Goal: Task Accomplishment & Management: Use online tool/utility

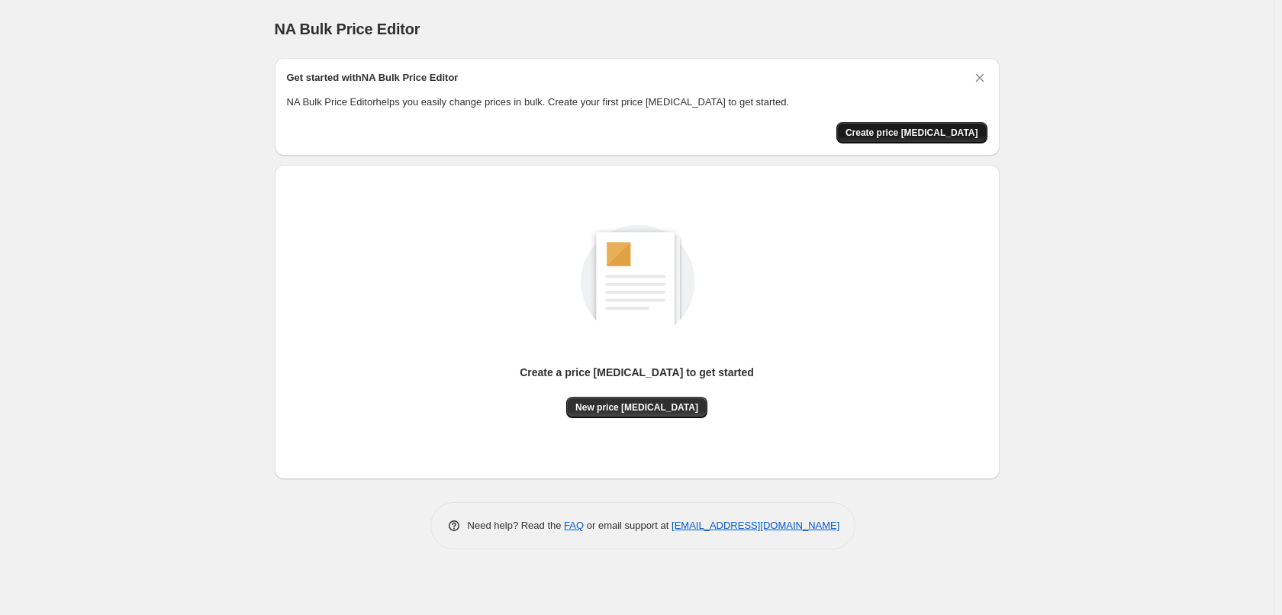
click at [940, 138] on span "Create price [MEDICAL_DATA]" at bounding box center [911, 133] width 133 height 12
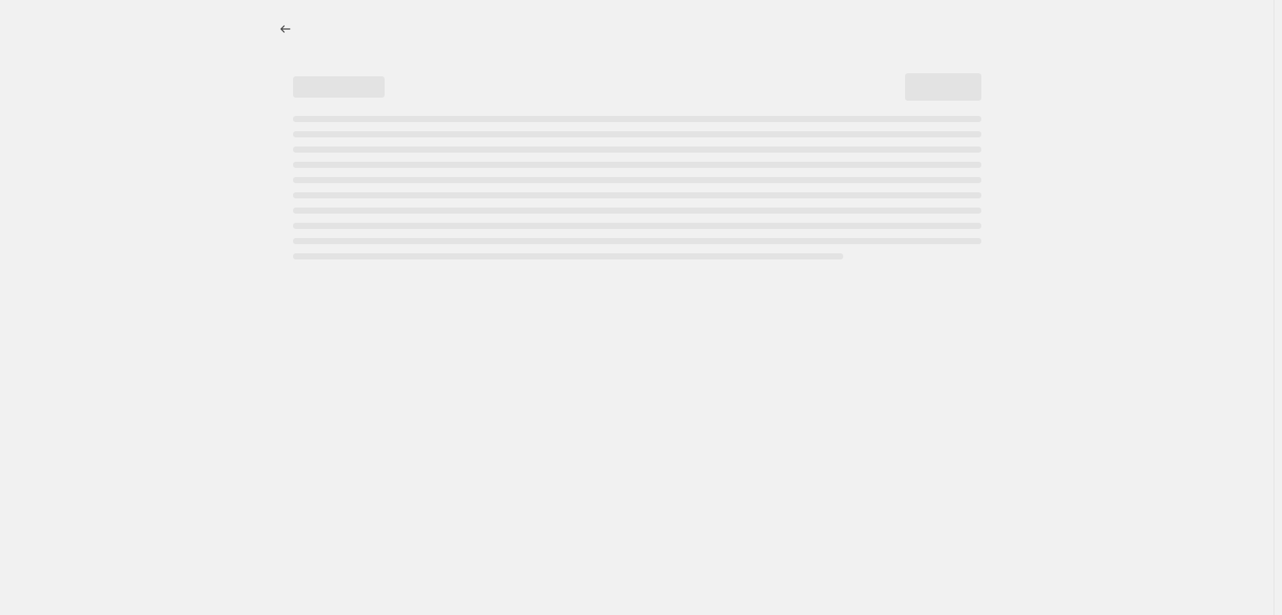
select select "percentage"
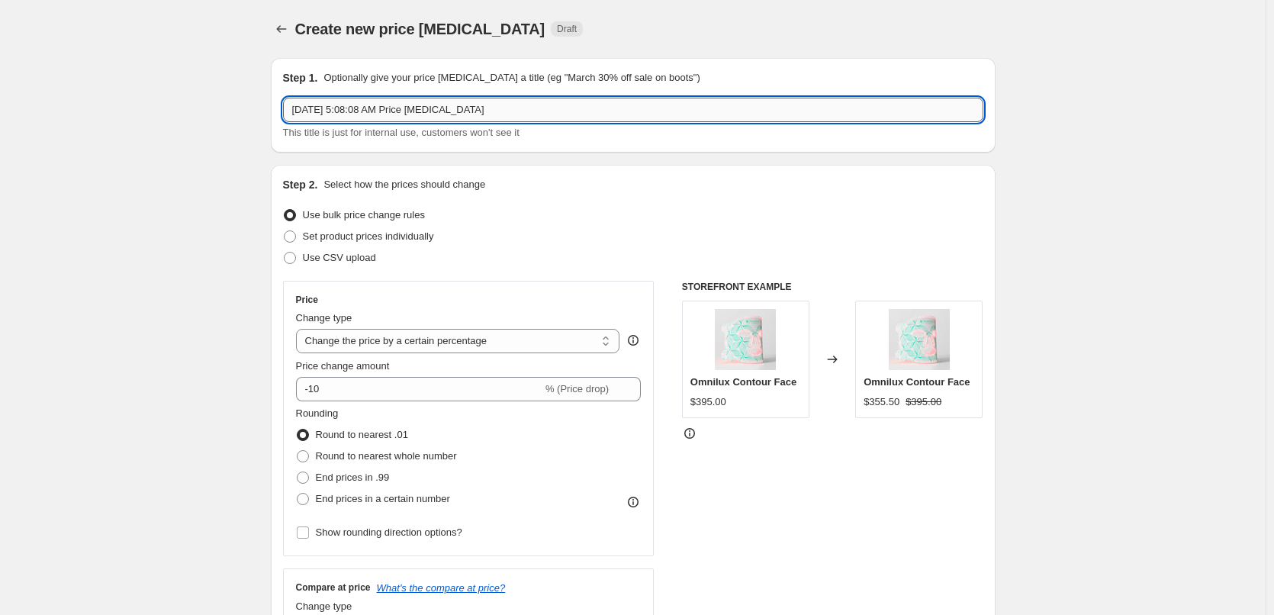
click at [520, 105] on input "[DATE] 5:08:08 AM Price [MEDICAL_DATA]" at bounding box center [633, 110] width 700 height 24
click at [411, 240] on span "Set product prices individually" at bounding box center [368, 235] width 131 height 11
click at [285, 231] on input "Set product prices individually" at bounding box center [284, 230] width 1 height 1
radio input "true"
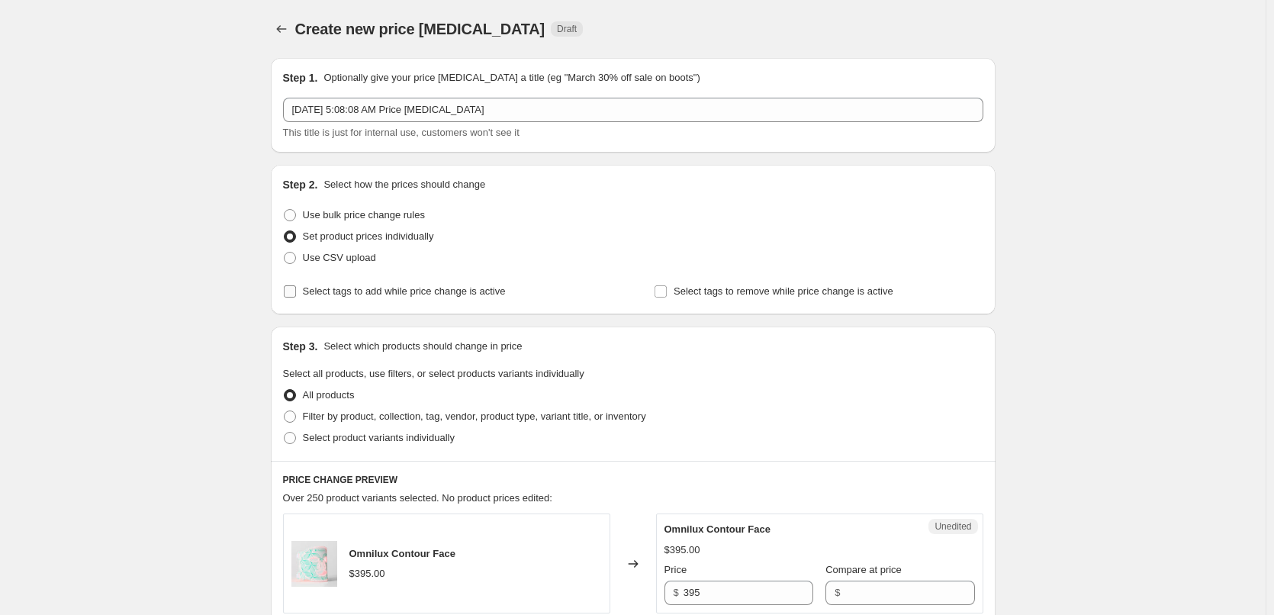
click at [410, 285] on span "Select tags to add while price change is active" at bounding box center [404, 290] width 203 height 11
click at [296, 285] on input "Select tags to add while price change is active" at bounding box center [290, 291] width 12 height 12
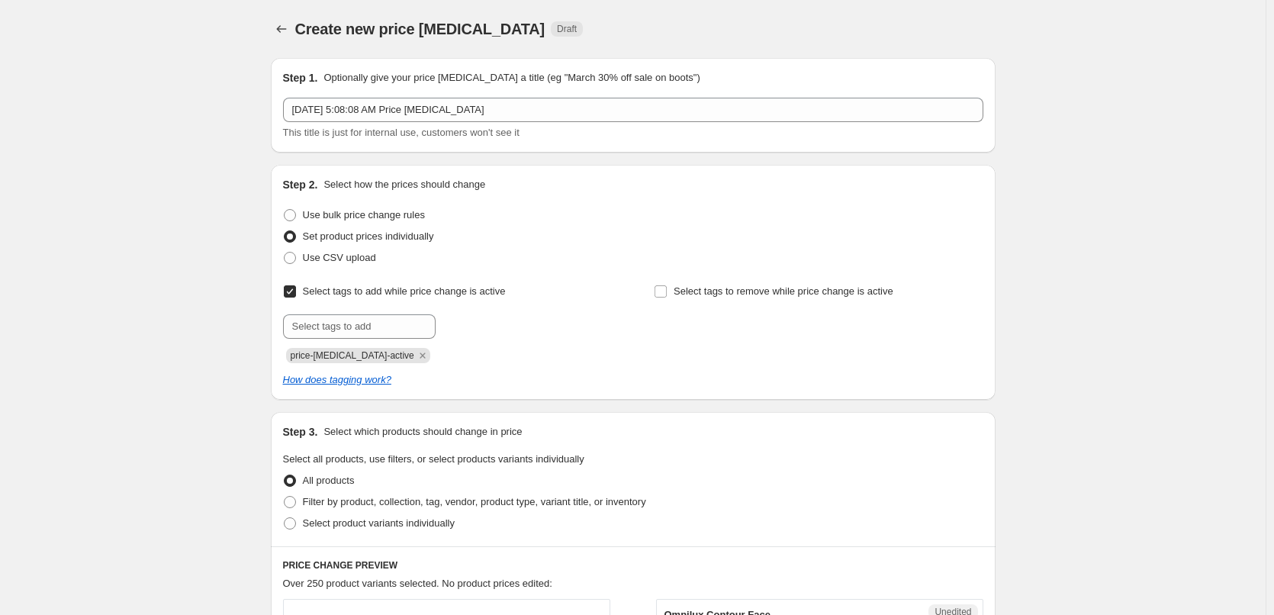
click at [443, 295] on span "Select tags to add while price change is active" at bounding box center [404, 290] width 203 height 11
click at [296, 295] on input "Select tags to add while price change is active" at bounding box center [290, 291] width 12 height 12
checkbox input "false"
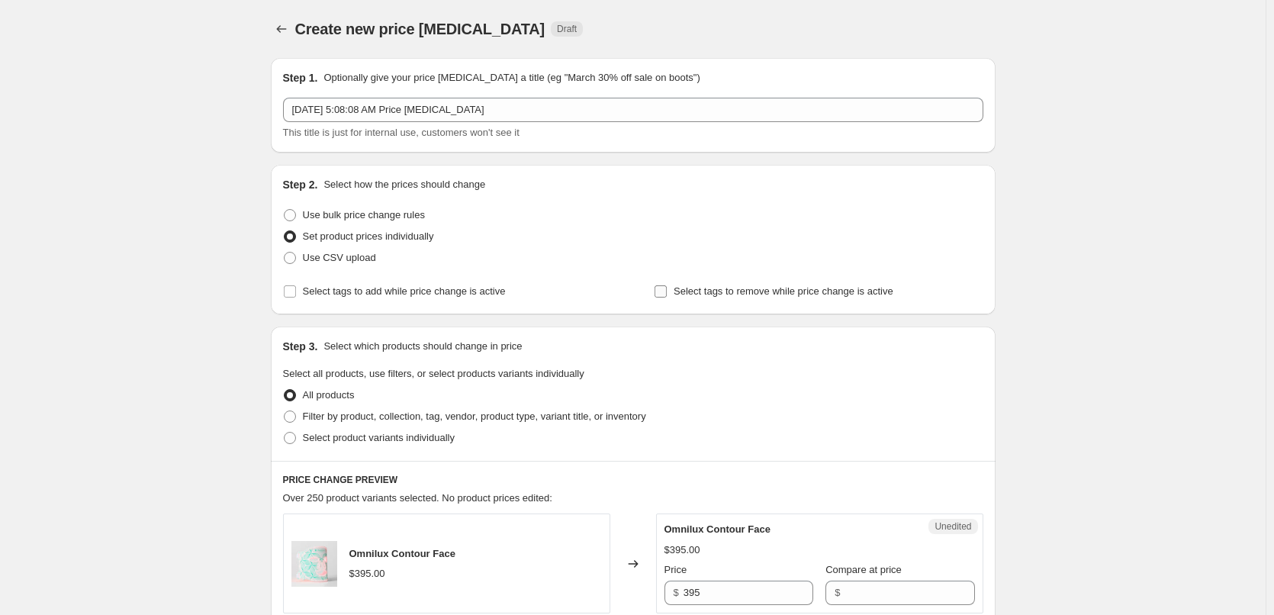
click at [668, 291] on span at bounding box center [661, 292] width 14 height 14
click at [667, 291] on input "Select tags to remove while price change is active" at bounding box center [661, 291] width 12 height 12
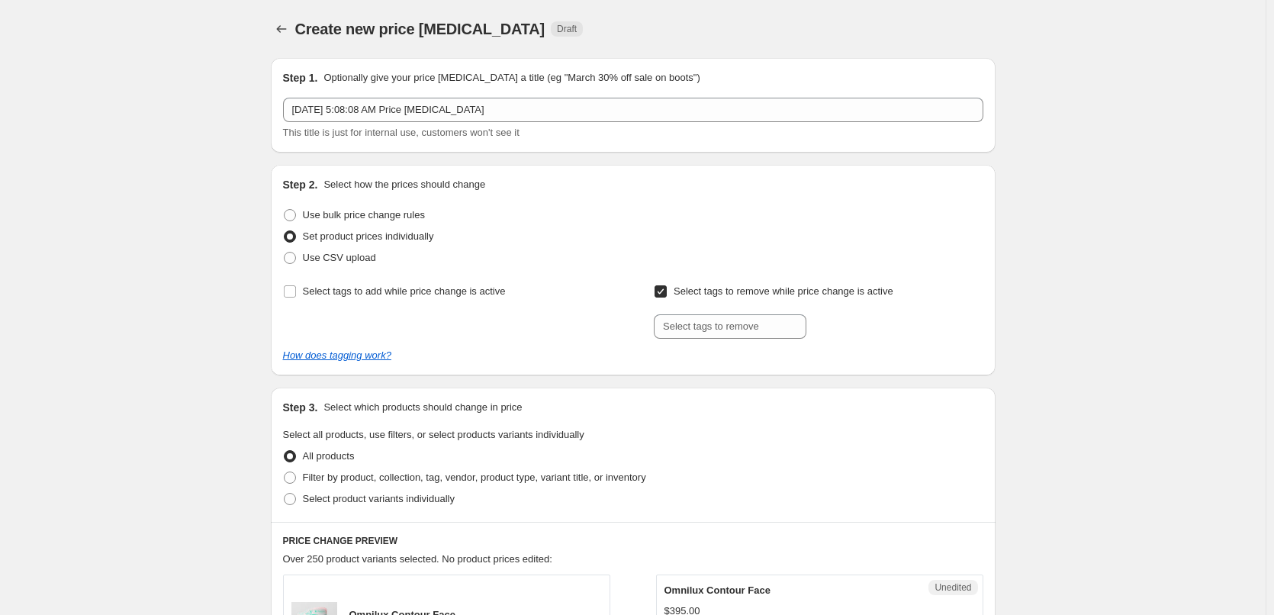
click at [668, 291] on span at bounding box center [661, 292] width 14 height 14
click at [667, 291] on input "Select tags to remove while price change is active" at bounding box center [661, 291] width 12 height 12
checkbox input "false"
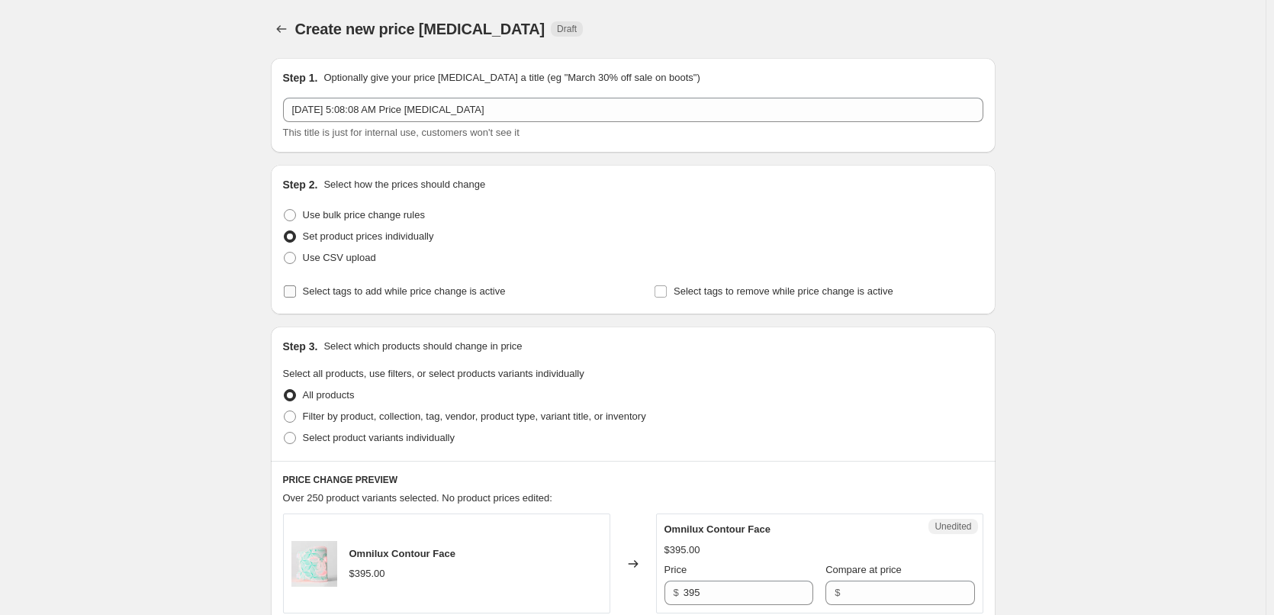
click at [471, 291] on span "Select tags to add while price change is active" at bounding box center [404, 290] width 203 height 11
click at [296, 291] on input "Select tags to add while price change is active" at bounding box center [290, 291] width 12 height 12
checkbox input "true"
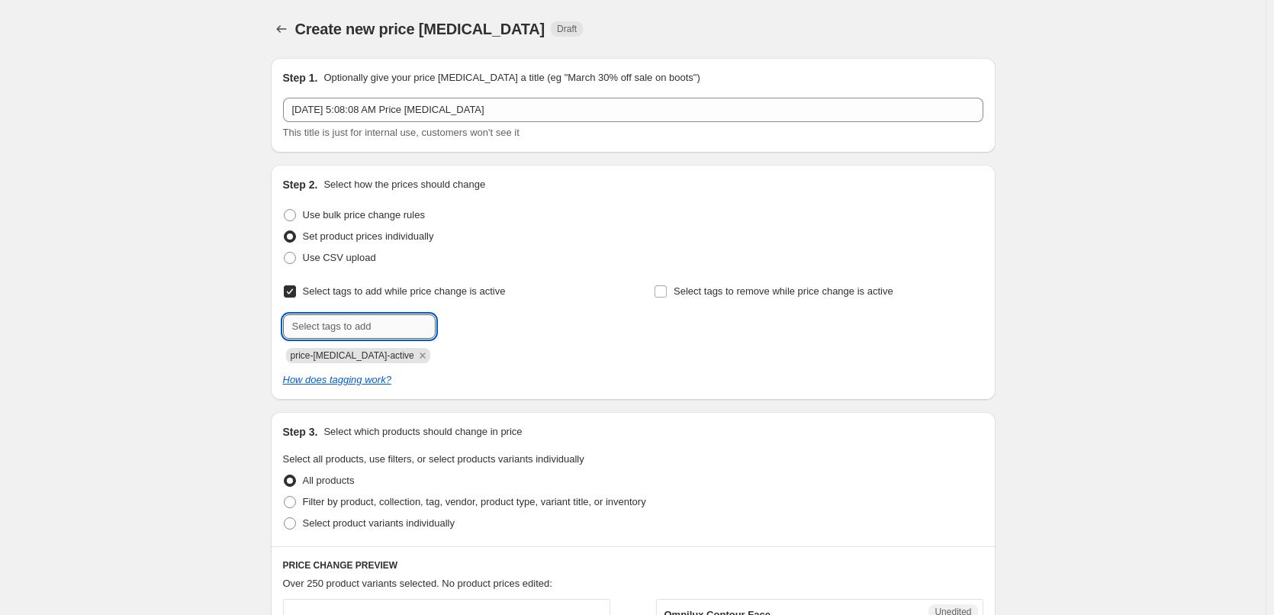
click at [422, 314] on input "text" at bounding box center [359, 326] width 153 height 24
click at [666, 291] on input "Select tags to remove while price change is active" at bounding box center [661, 291] width 12 height 12
checkbox input "false"
click at [352, 380] on icon "How does tagging work?" at bounding box center [337, 379] width 108 height 11
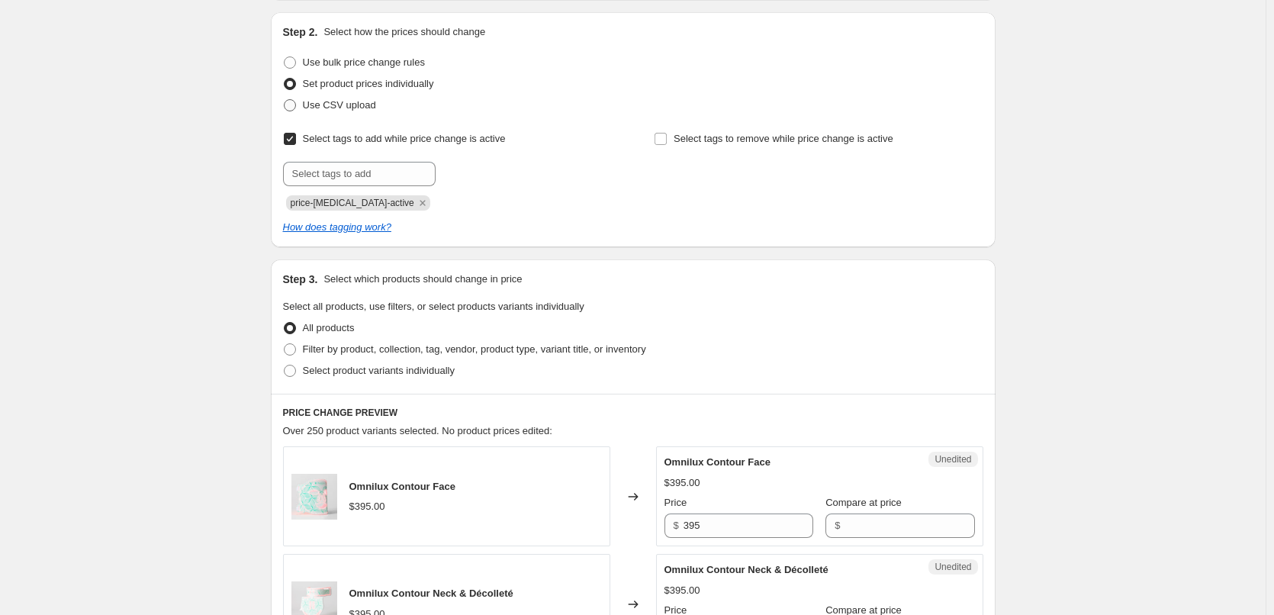
click at [337, 99] on span "Use CSV upload" at bounding box center [339, 104] width 73 height 11
click at [285, 99] on input "Use CSV upload" at bounding box center [284, 99] width 1 height 1
radio input "true"
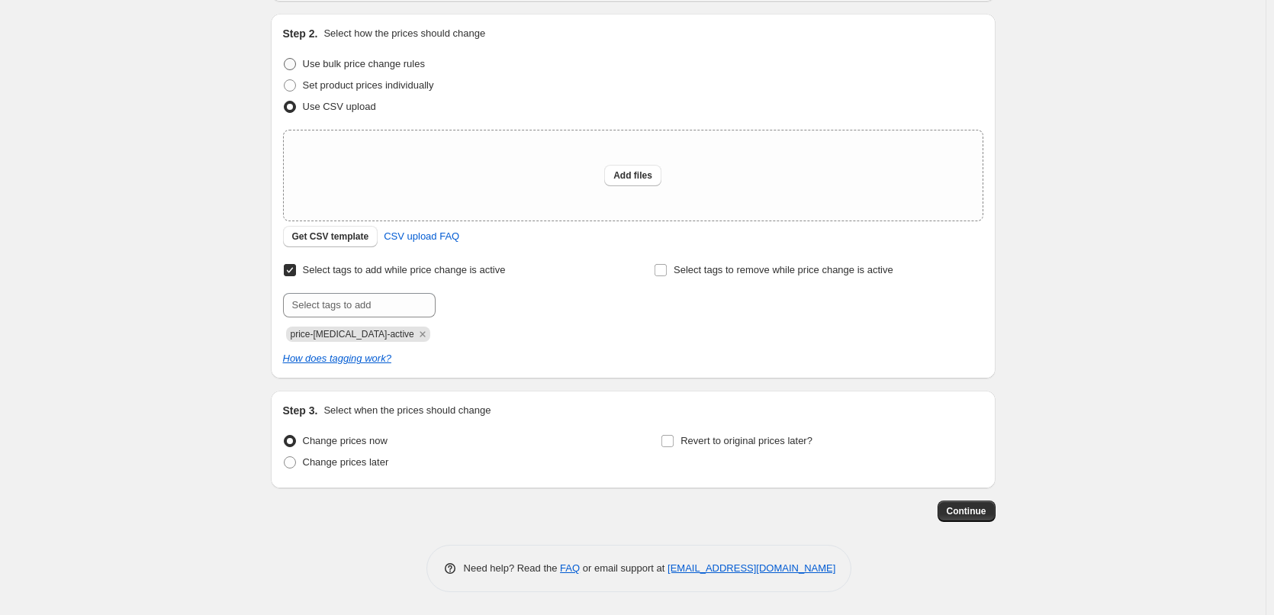
click at [393, 67] on span "Use bulk price change rules" at bounding box center [364, 63] width 122 height 11
click at [285, 59] on input "Use bulk price change rules" at bounding box center [284, 58] width 1 height 1
radio input "true"
select select "percentage"
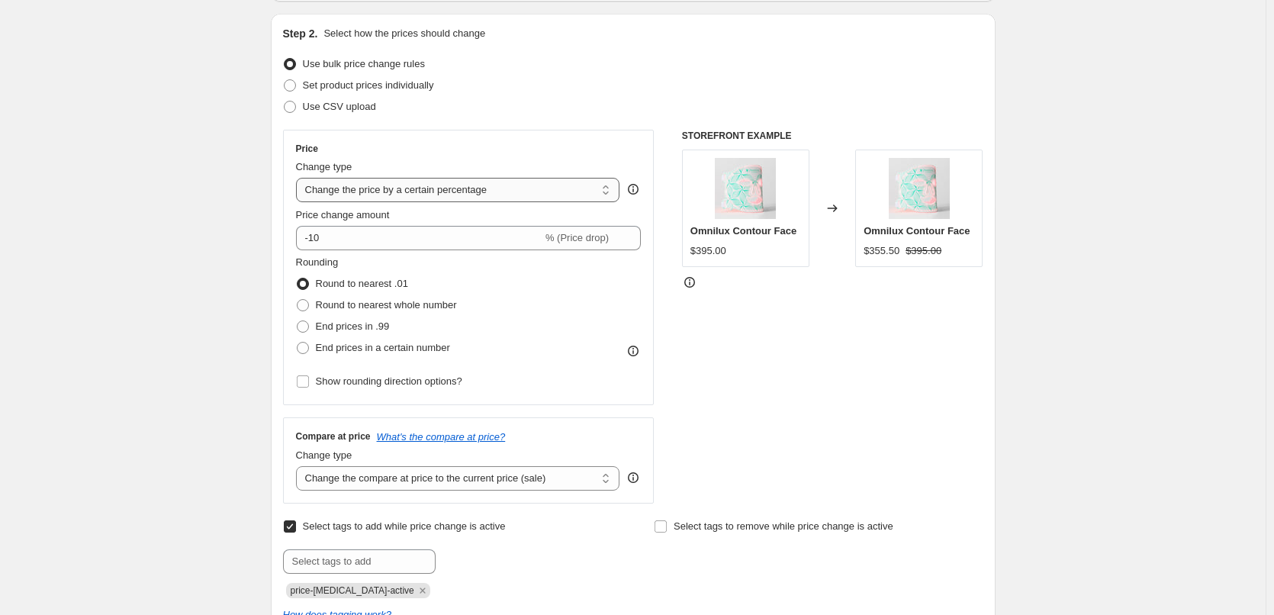
click at [431, 188] on select "Change the price to a certain amount Change the price by a certain amount Chang…" at bounding box center [458, 190] width 324 height 24
click at [341, 305] on span "Round to nearest whole number" at bounding box center [386, 304] width 141 height 11
click at [298, 300] on input "Round to nearest whole number" at bounding box center [297, 299] width 1 height 1
radio input "true"
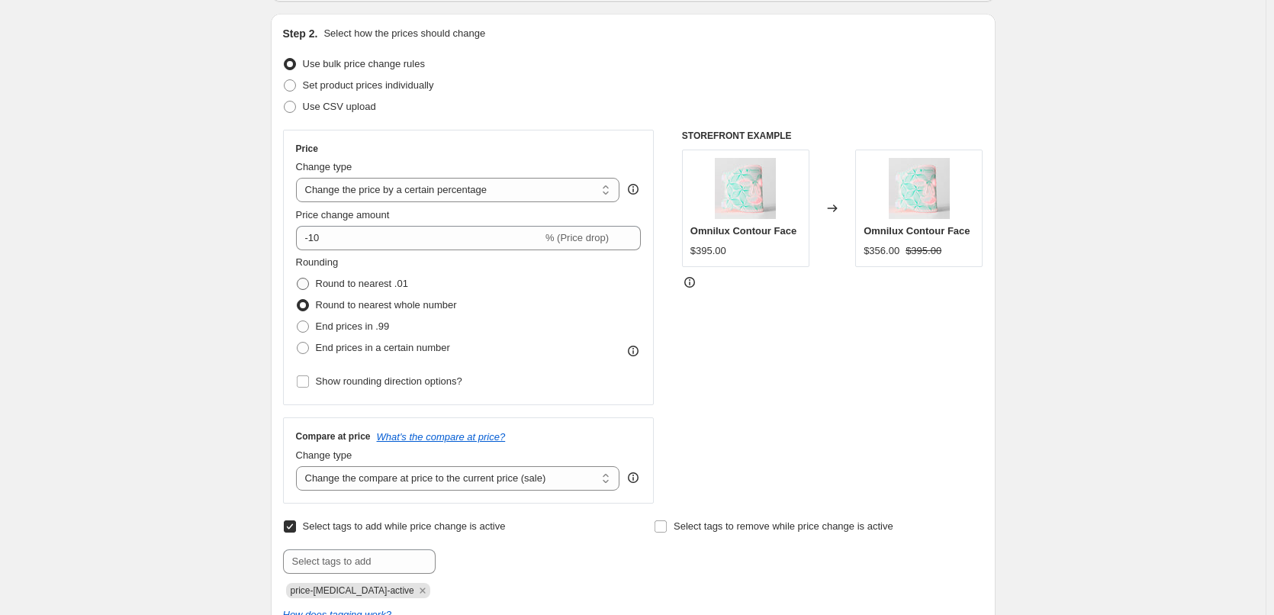
click at [374, 284] on span "Round to nearest .01" at bounding box center [362, 283] width 92 height 11
click at [298, 278] on input "Round to nearest .01" at bounding box center [297, 278] width 1 height 1
radio input "true"
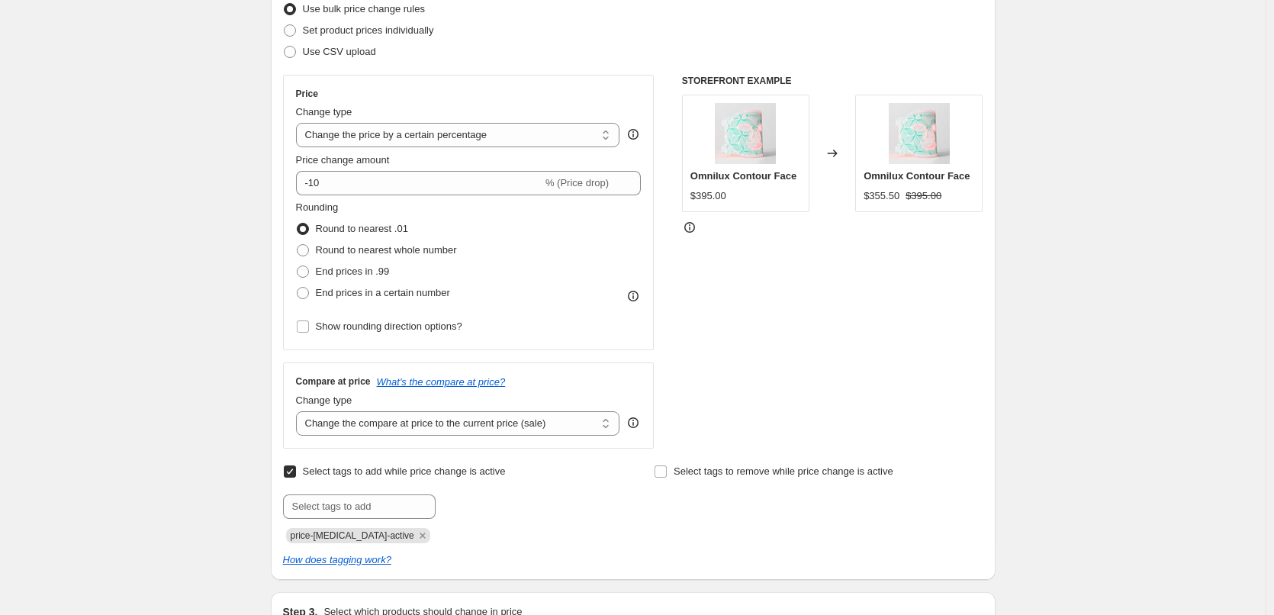
scroll to position [227, 0]
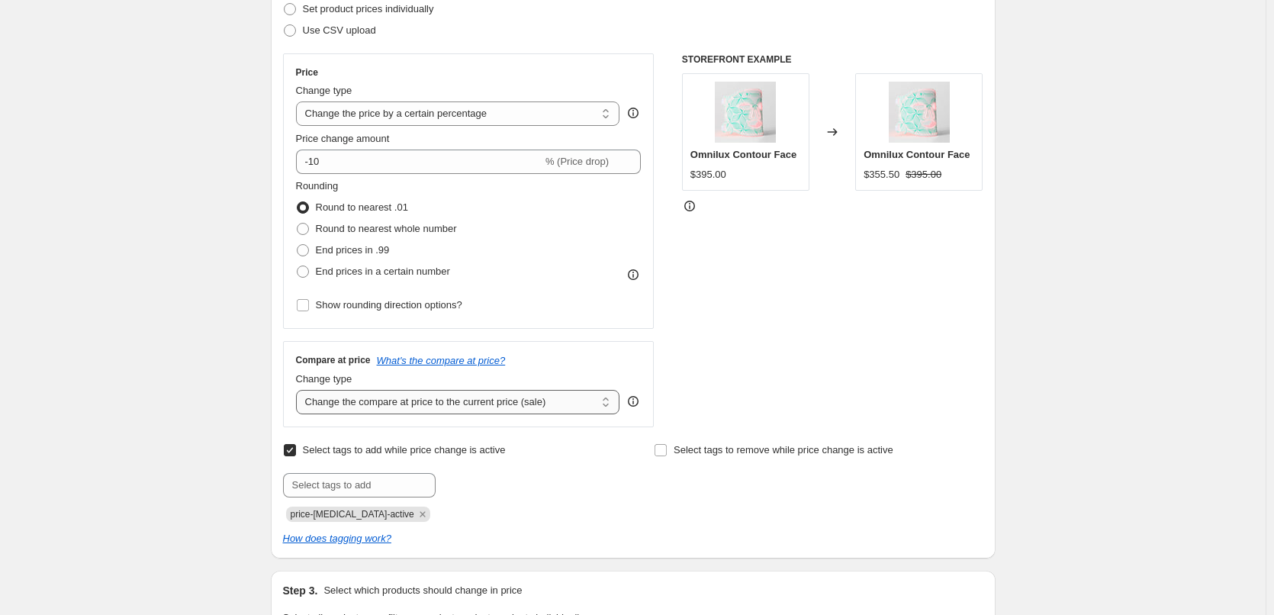
click at [453, 401] on select "Change the compare at price to the current price (sale) Change the compare at p…" at bounding box center [458, 402] width 324 height 24
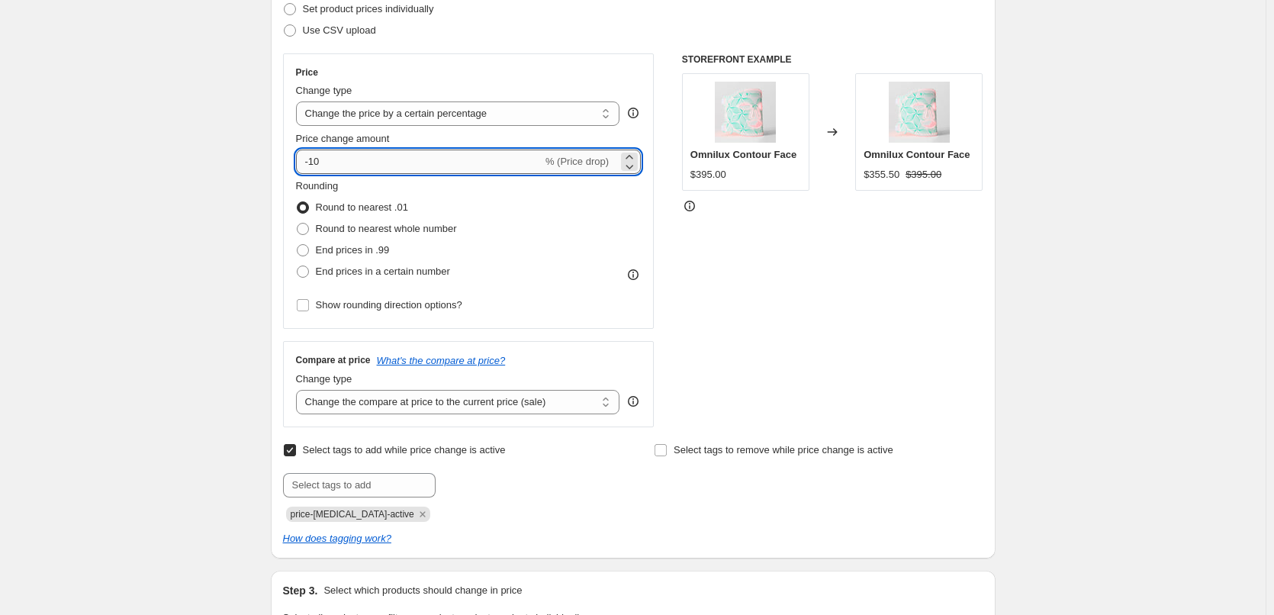
click at [502, 162] on input "-10" at bounding box center [419, 162] width 246 height 24
click at [349, 159] on input "-10" at bounding box center [419, 162] width 246 height 24
type input "-15"
click at [909, 280] on div "STOREFRONT EXAMPLE Omnilux Contour Face $395.00 Changed to Omnilux Contour Face…" at bounding box center [832, 240] width 301 height 374
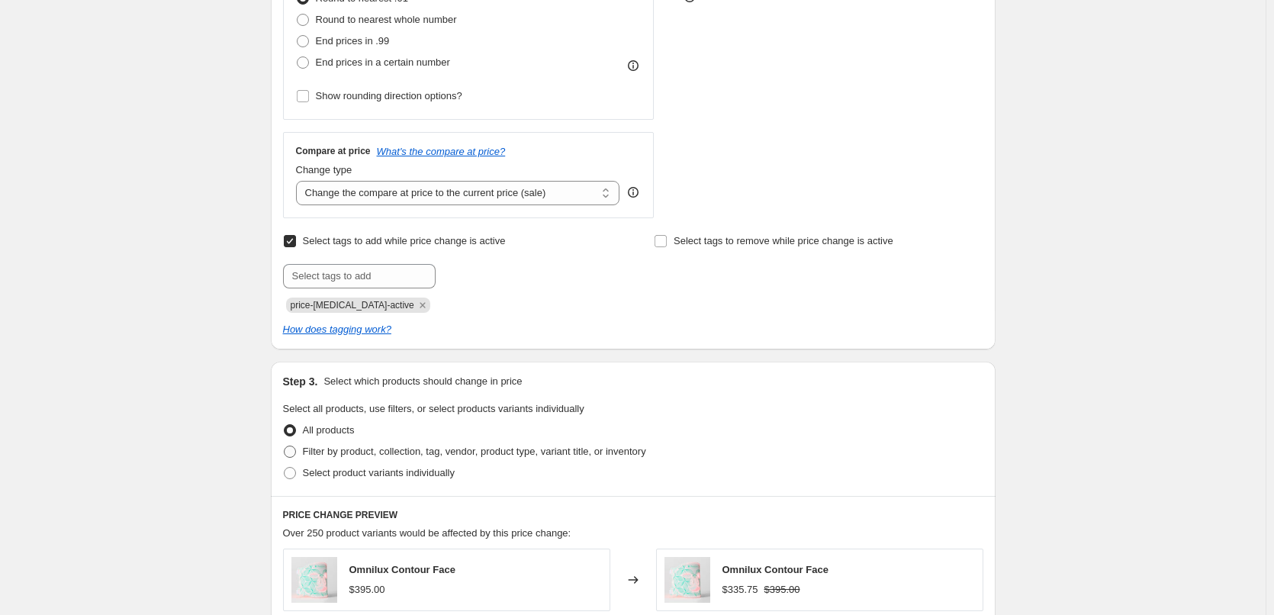
scroll to position [533, 0]
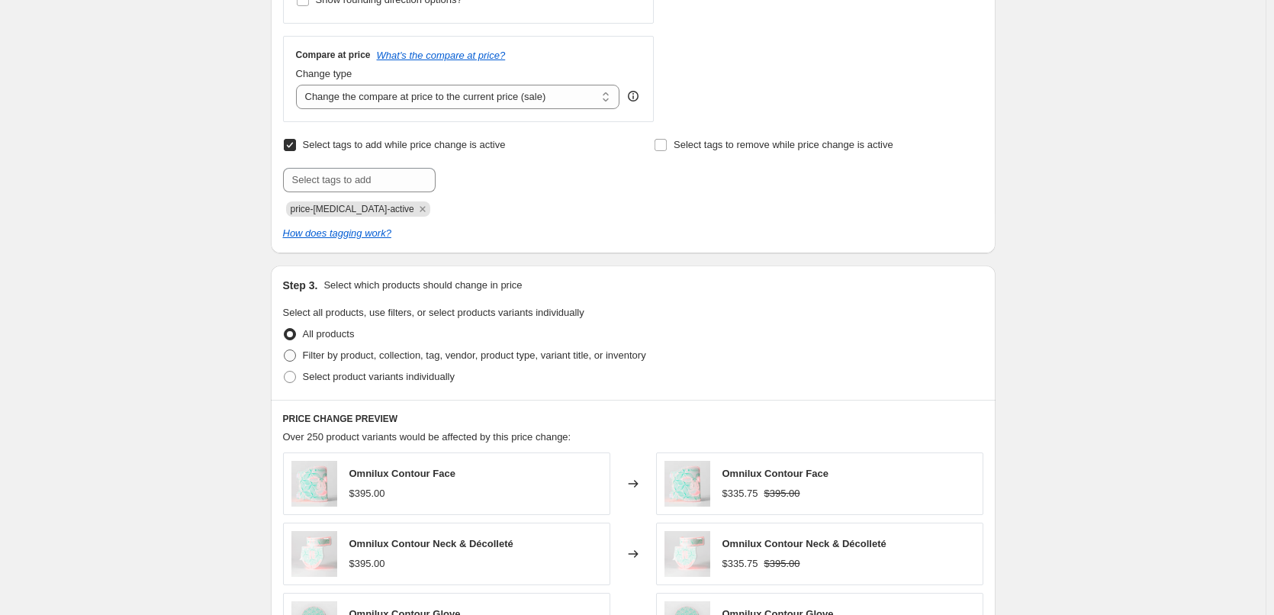
click at [334, 359] on span "Filter by product, collection, tag, vendor, product type, variant title, or inv…" at bounding box center [474, 354] width 343 height 11
click at [285, 350] on input "Filter by product, collection, tag, vendor, product type, variant title, or inv…" at bounding box center [284, 349] width 1 height 1
radio input "true"
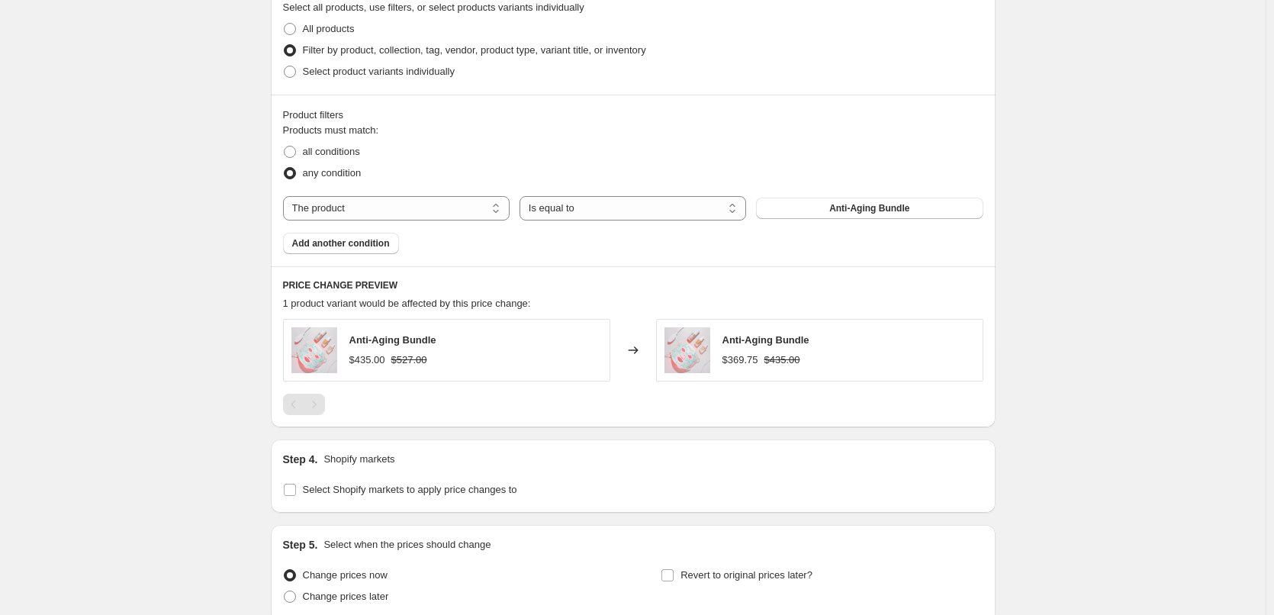
scroll to position [973, 0]
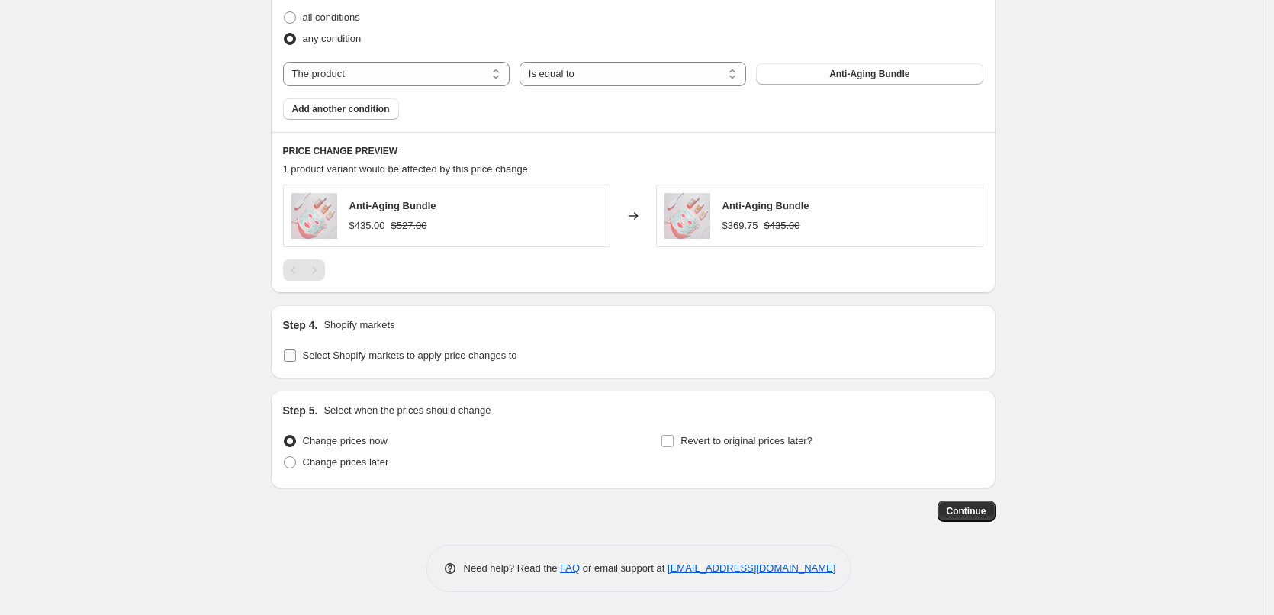
click at [378, 348] on span "Select Shopify markets to apply price changes to" at bounding box center [410, 355] width 214 height 15
click at [296, 349] on input "Select Shopify markets to apply price changes to" at bounding box center [290, 355] width 12 height 12
checkbox input "true"
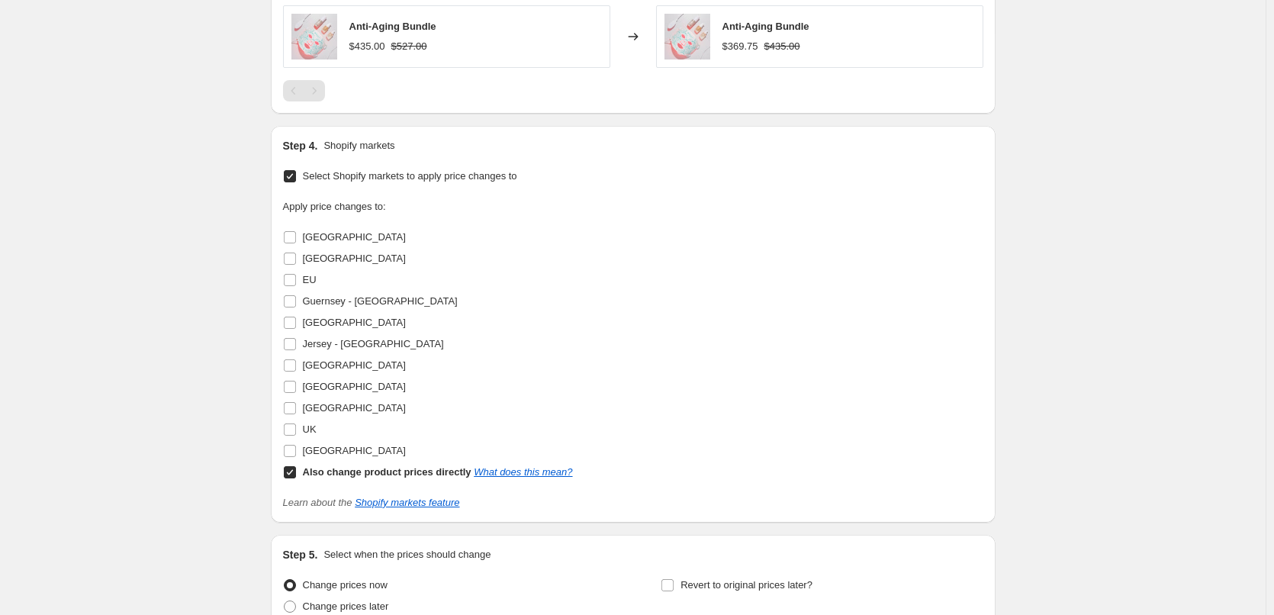
scroll to position [1202, 0]
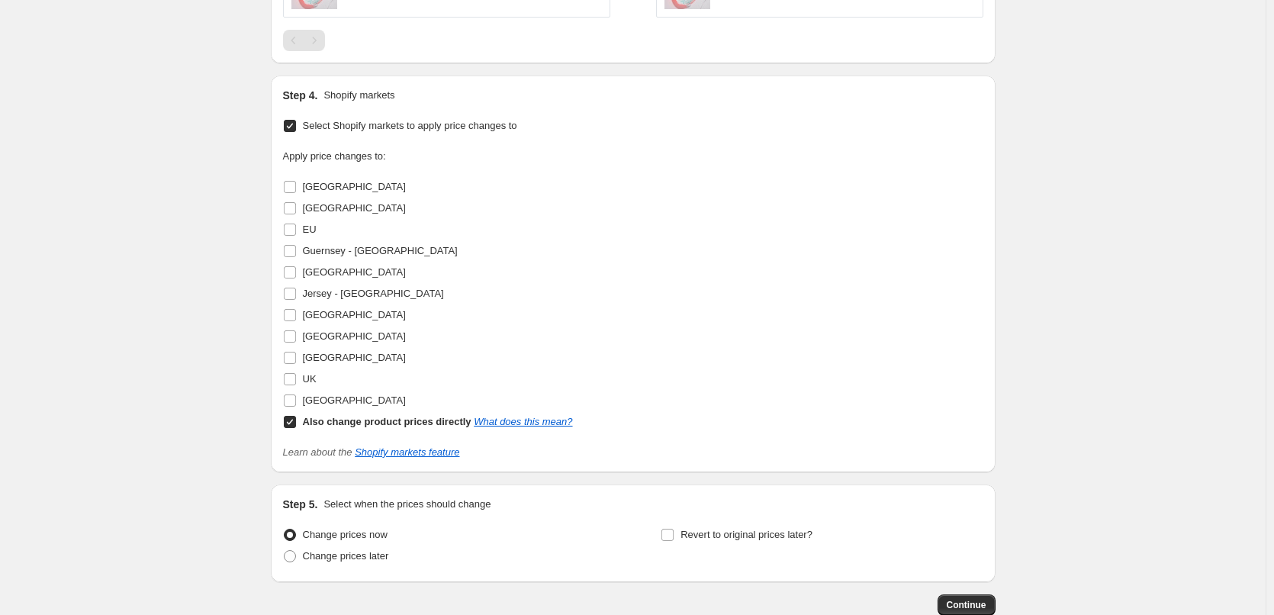
click at [425, 430] on div "Also change product prices directly What does this mean?" at bounding box center [438, 421] width 270 height 15
click at [296, 428] on input "Also change product prices directly What does this mean?" at bounding box center [290, 422] width 12 height 12
click at [407, 429] on div "Also change product prices directly What does this mean?" at bounding box center [438, 421] width 270 height 15
click at [296, 428] on input "Also change product prices directly What does this mean?" at bounding box center [290, 422] width 12 height 12
checkbox input "true"
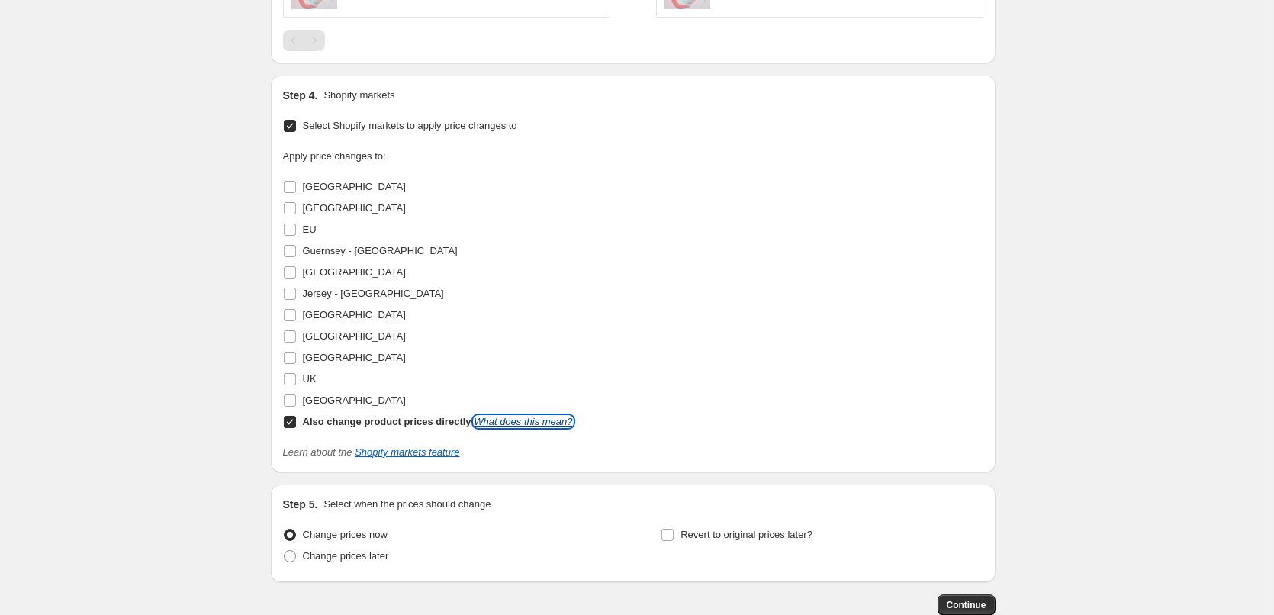
click at [501, 426] on link "What does this mean?" at bounding box center [523, 421] width 98 height 11
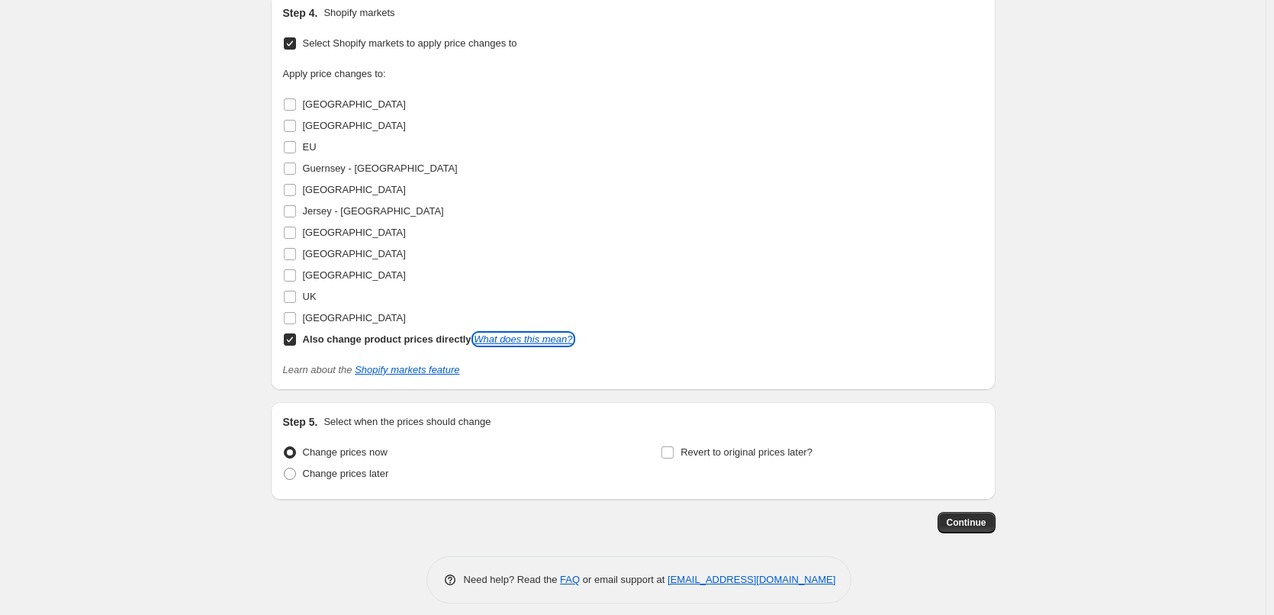
scroll to position [1296, 0]
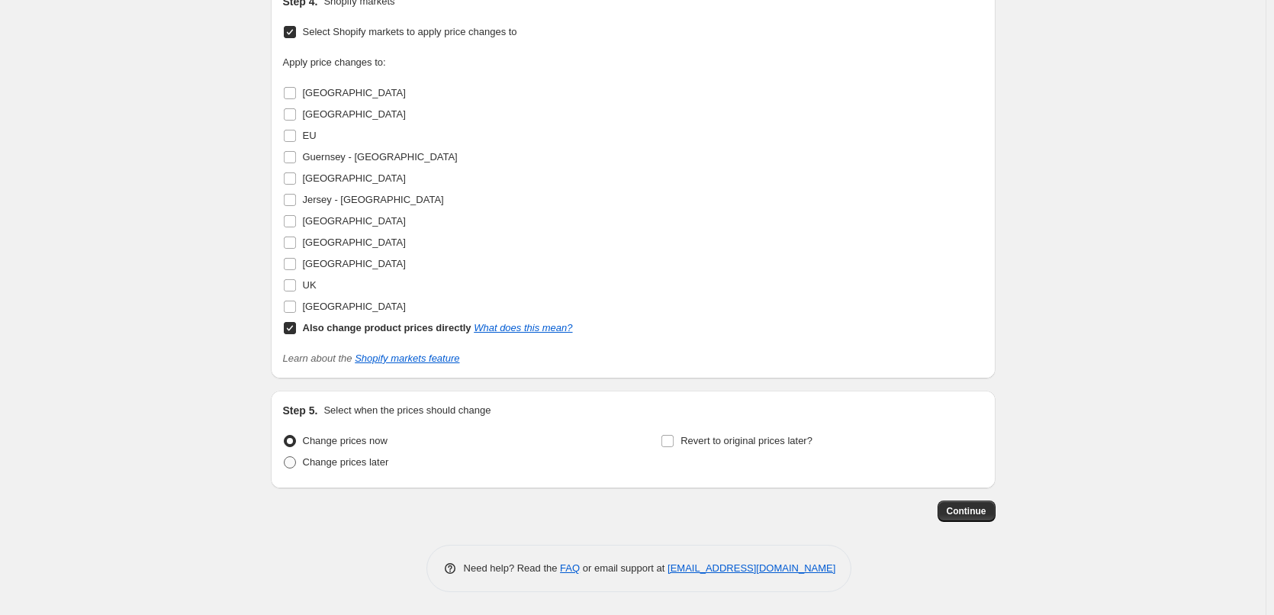
click at [322, 460] on span "Change prices later" at bounding box center [346, 461] width 86 height 11
click at [285, 457] on input "Change prices later" at bounding box center [284, 456] width 1 height 1
radio input "true"
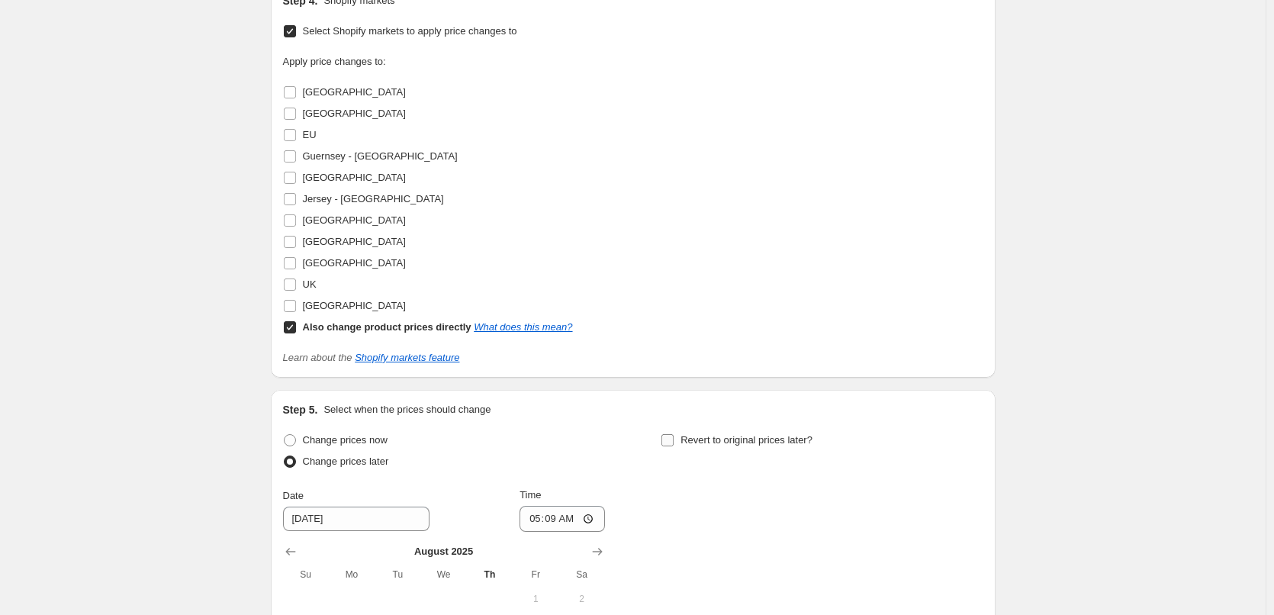
click at [674, 438] on input "Revert to original prices later?" at bounding box center [668, 440] width 12 height 12
checkbox input "true"
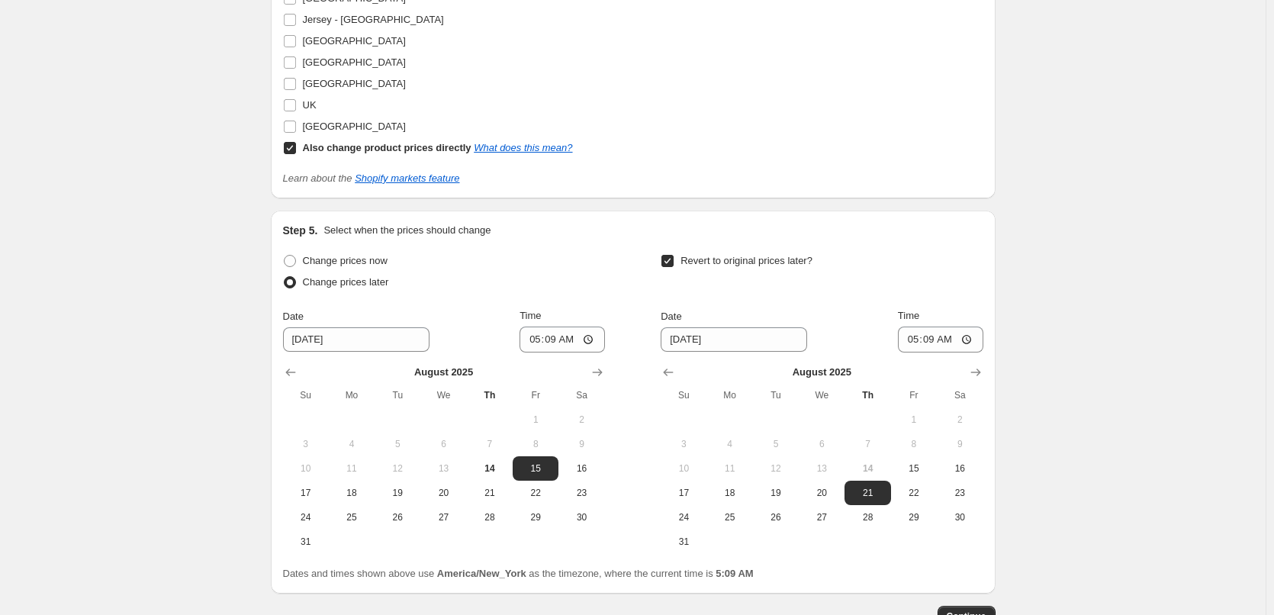
scroll to position [1449, 0]
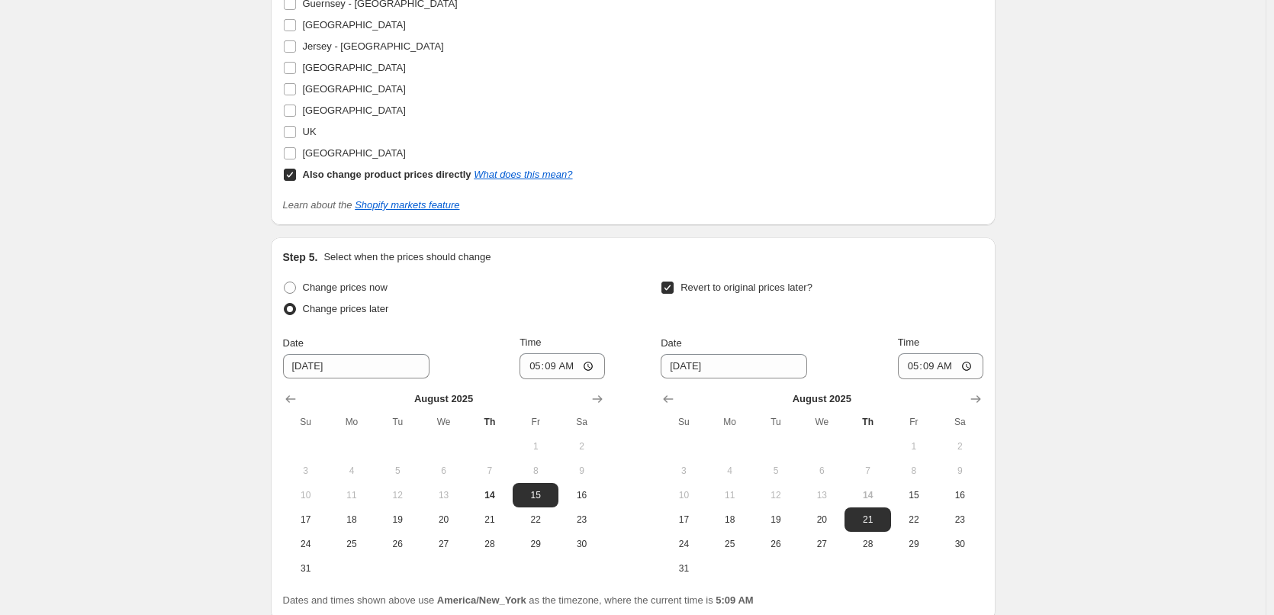
click at [353, 179] on b "Also change product prices directly" at bounding box center [387, 174] width 169 height 11
click at [296, 179] on input "Also change product prices directly What does this mean?" at bounding box center [290, 175] width 12 height 12
checkbox input "false"
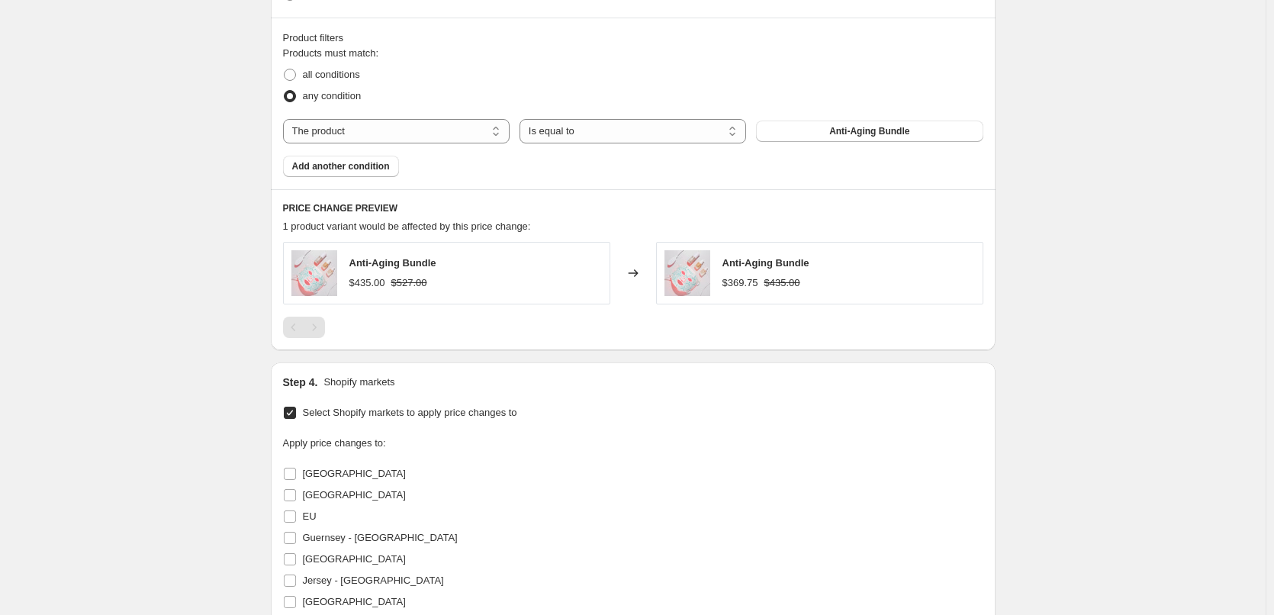
scroll to position [533, 0]
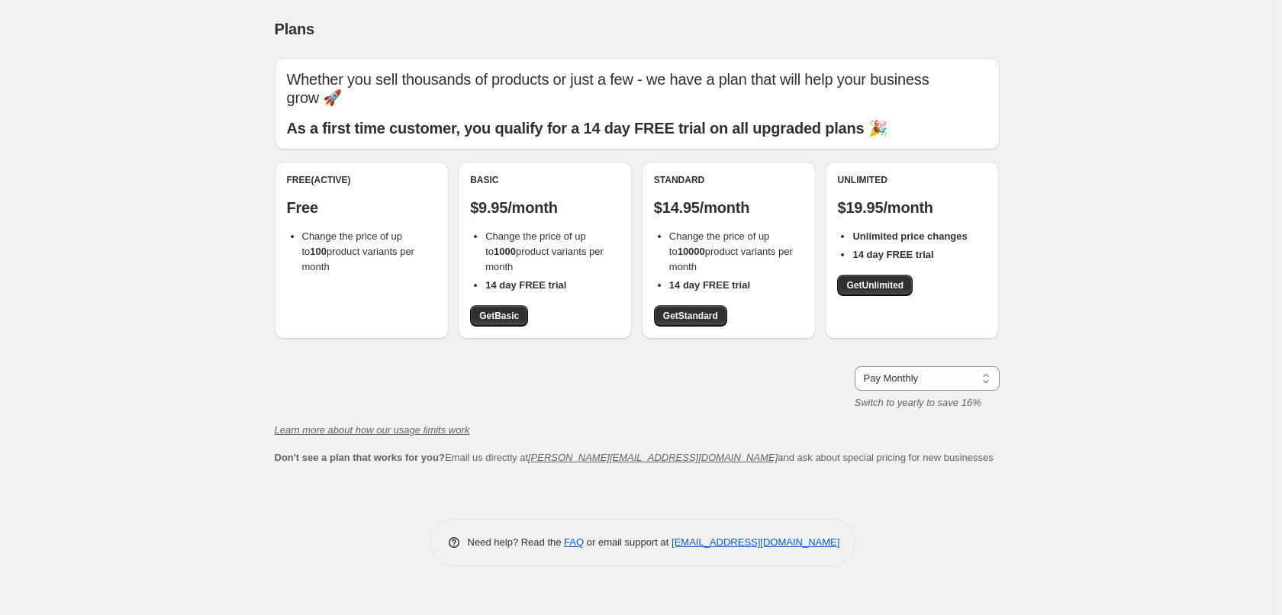
drag, startPoint x: 439, startPoint y: 253, endPoint x: 414, endPoint y: 247, distance: 25.9
click at [419, 248] on div "Free (Active) Free Change the price of up to 100 product variants per month" at bounding box center [362, 250] width 174 height 177
drag, startPoint x: 389, startPoint y: 243, endPoint x: 302, endPoint y: 243, distance: 87.0
click at [302, 243] on li "Change the price of up to 100 product variants per month" at bounding box center [369, 252] width 134 height 46
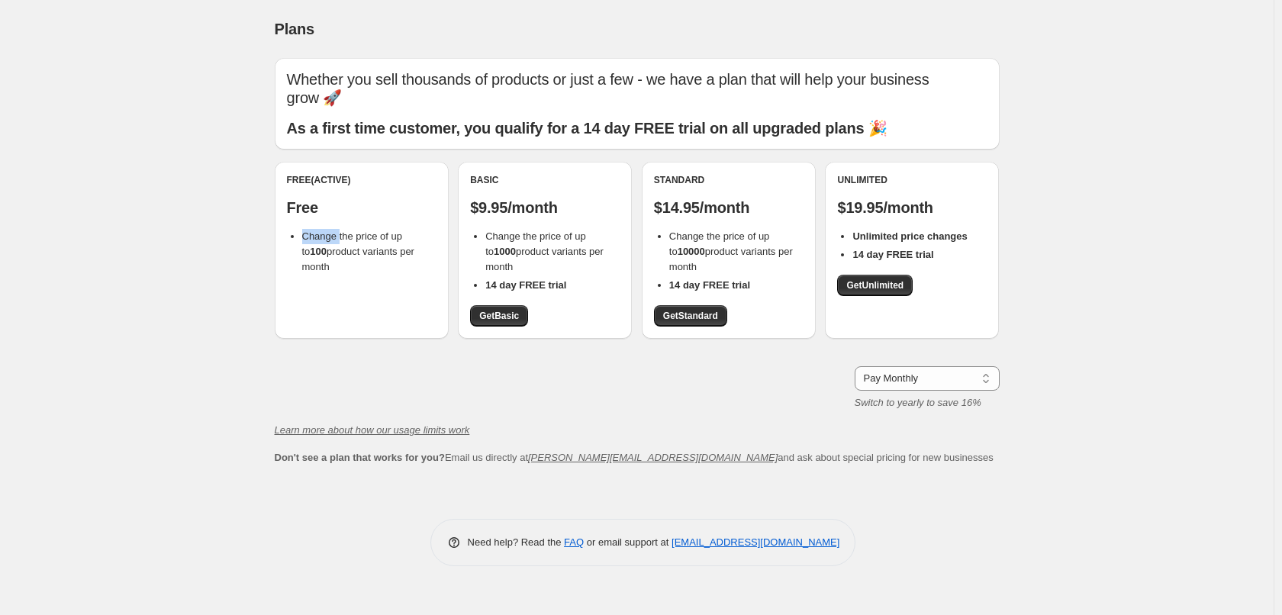
click at [302, 243] on li "Change the price of up to 100 product variants per month" at bounding box center [369, 252] width 134 height 46
click at [370, 267] on div "Free (Active) Free Change the price of up to 100 product variants per month" at bounding box center [362, 250] width 174 height 177
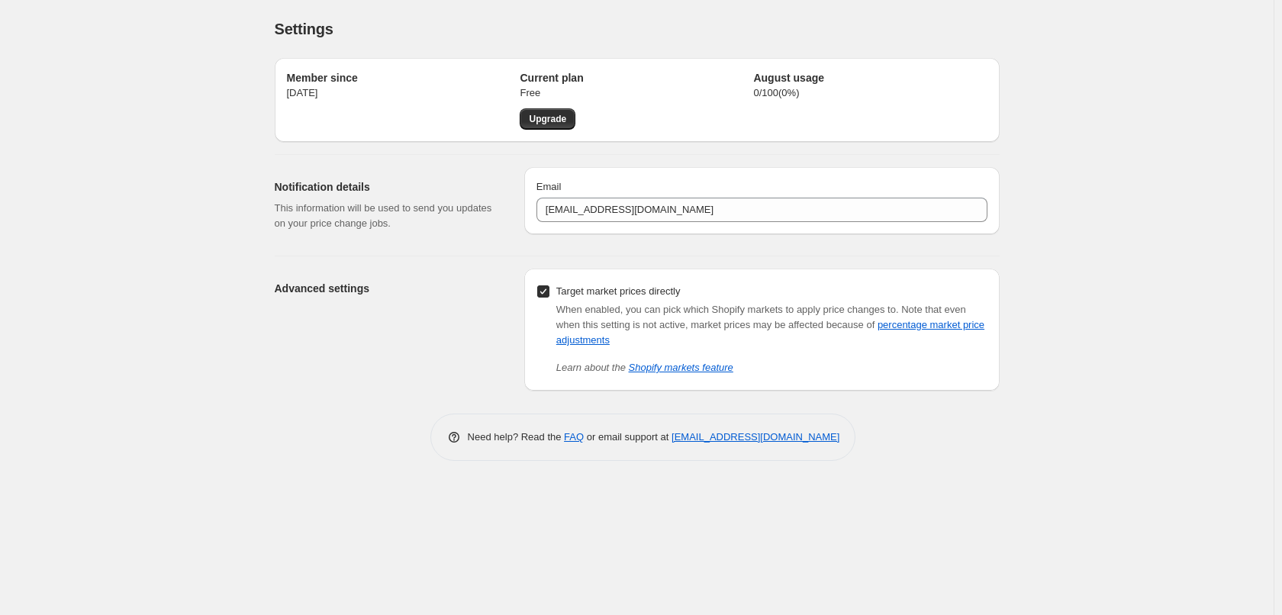
click at [159, 114] on div "Settings. This page is ready Settings Member since [DATE] Current plan Free Upg…" at bounding box center [636, 307] width 1273 height 615
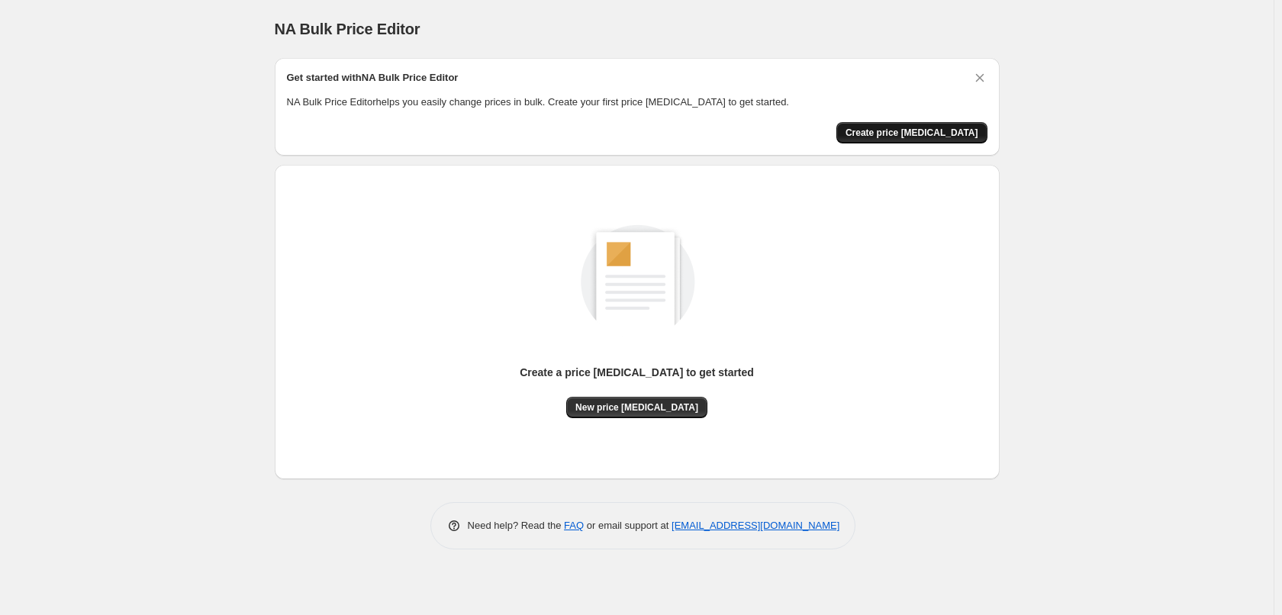
click at [949, 134] on span "Create price [MEDICAL_DATA]" at bounding box center [911, 133] width 133 height 12
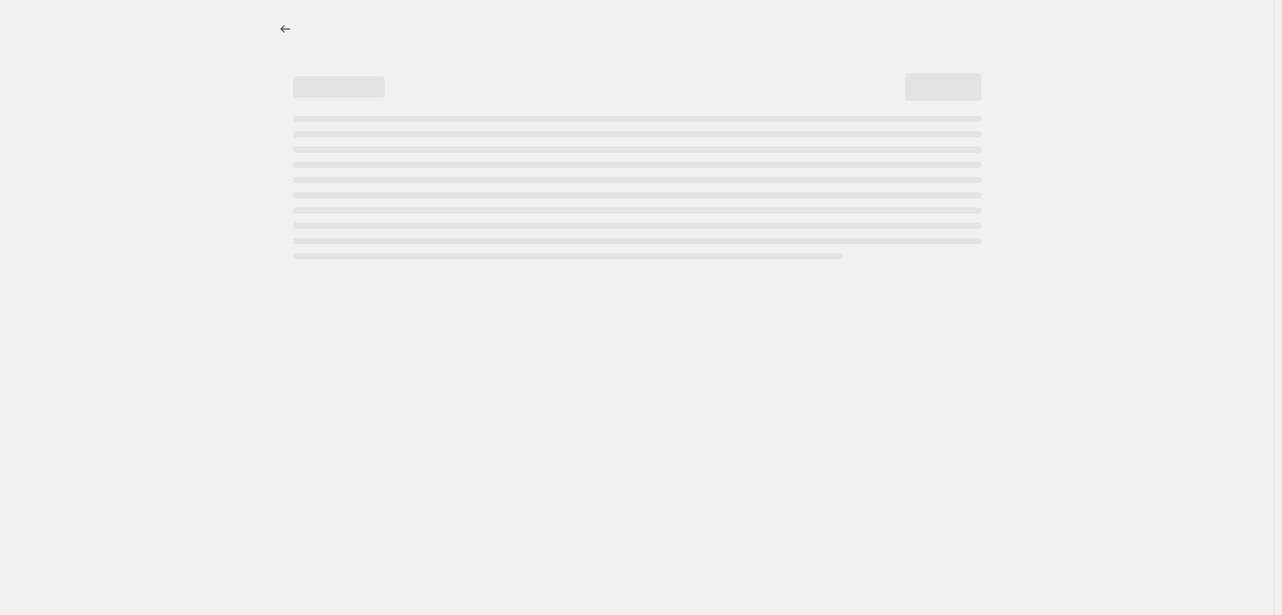
select select "percentage"
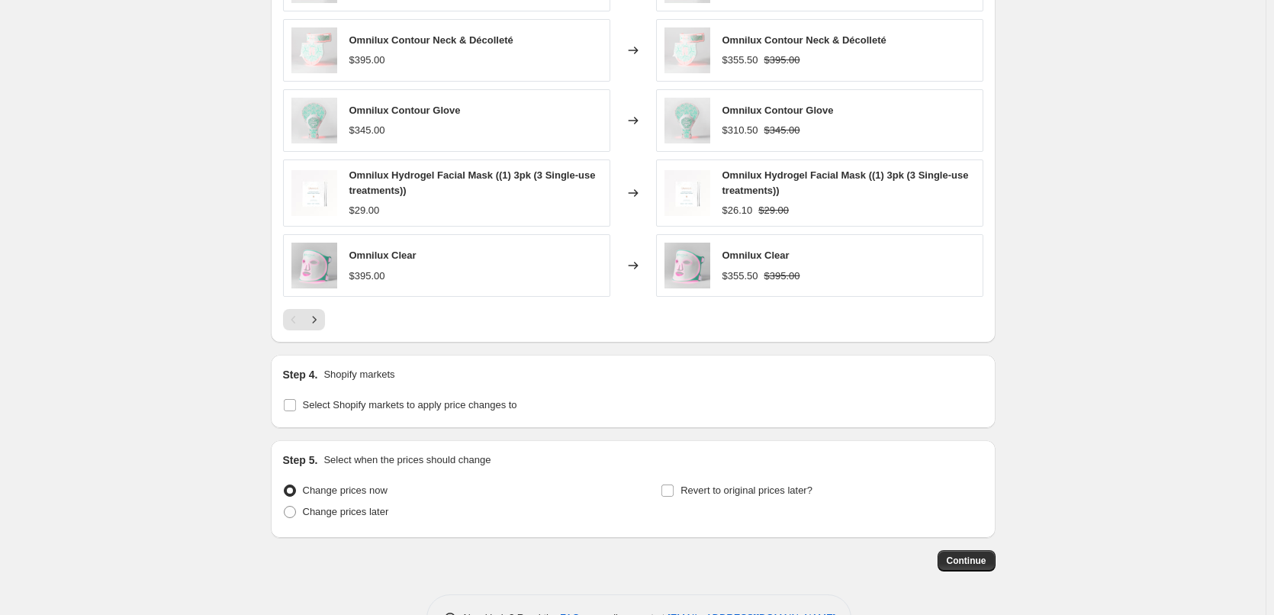
scroll to position [992, 0]
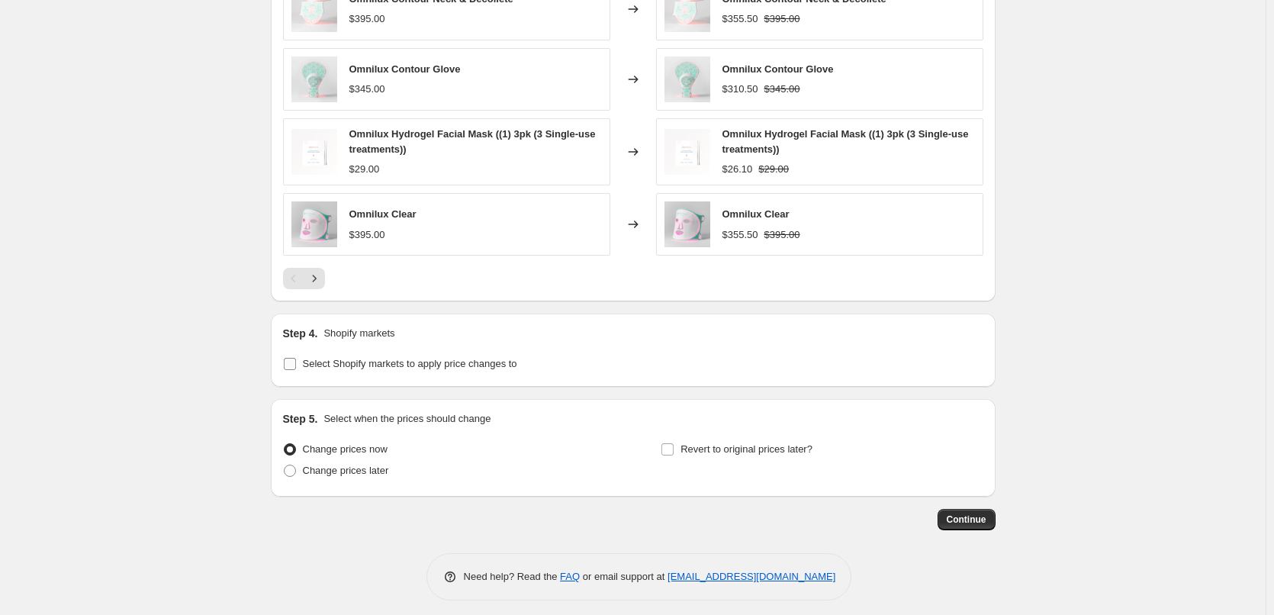
click at [488, 363] on span "Select Shopify markets to apply price changes to" at bounding box center [410, 363] width 214 height 11
click at [296, 363] on input "Select Shopify markets to apply price changes to" at bounding box center [290, 364] width 12 height 12
checkbox input "true"
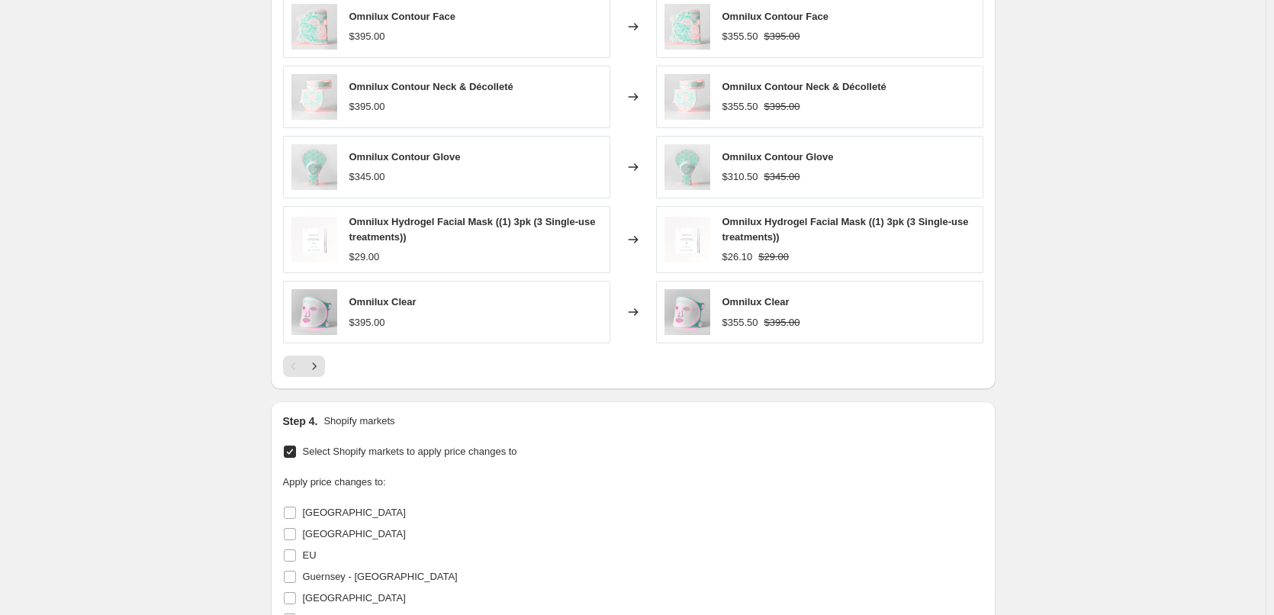
scroll to position [687, 0]
